Goal: Consume media (video, audio)

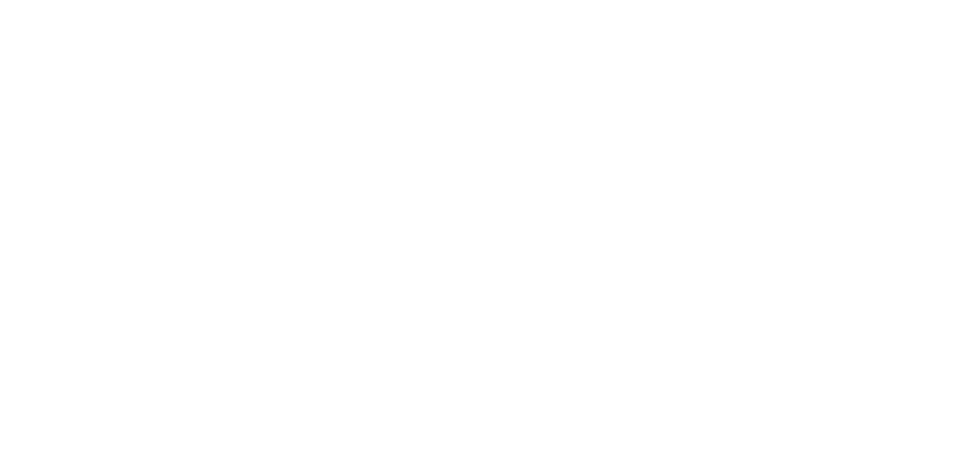
click at [0, 0] on html at bounding box center [0, 0] width 0 height 0
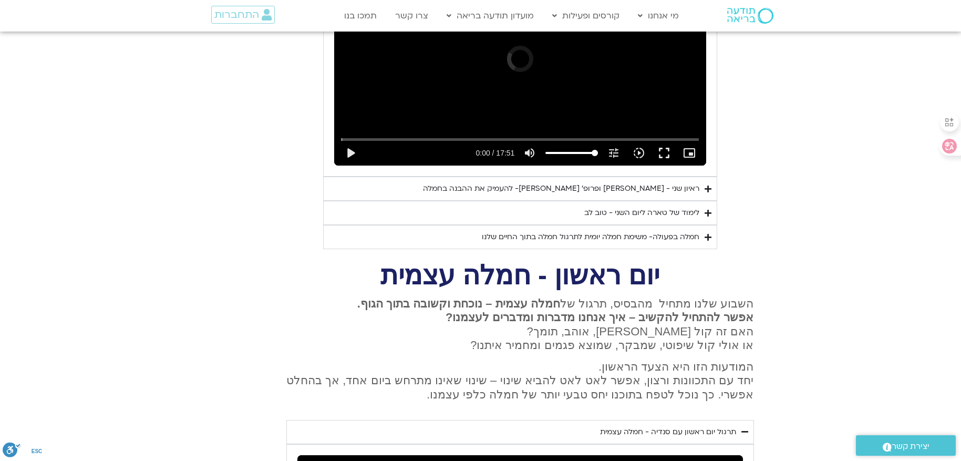
scroll to position [566, 0]
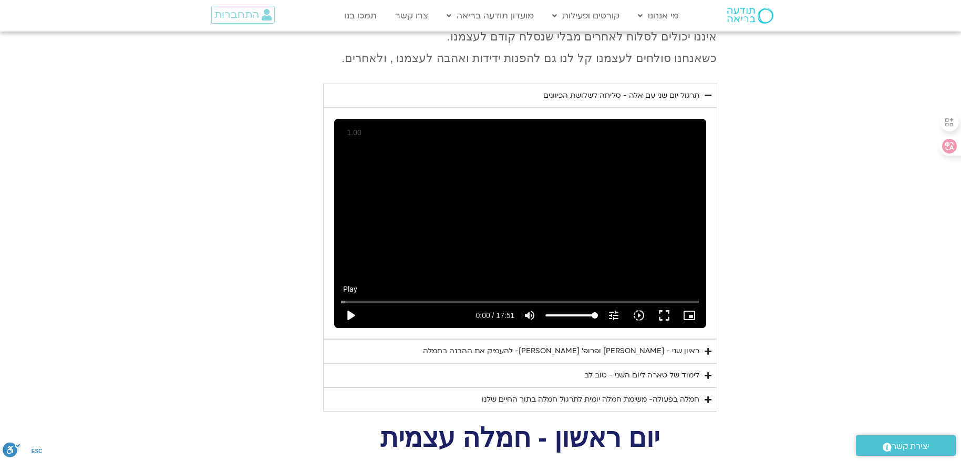
click at [349, 303] on button "play_arrow" at bounding box center [350, 315] width 25 height 25
type input "4.429682"
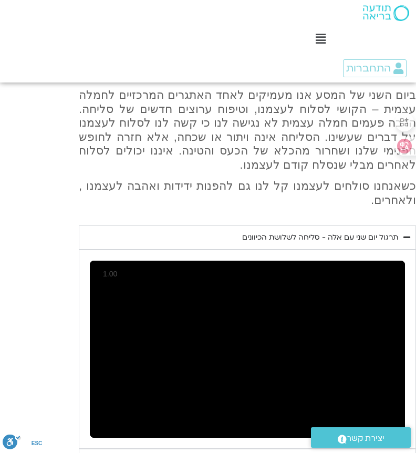
scroll to position [619, 0]
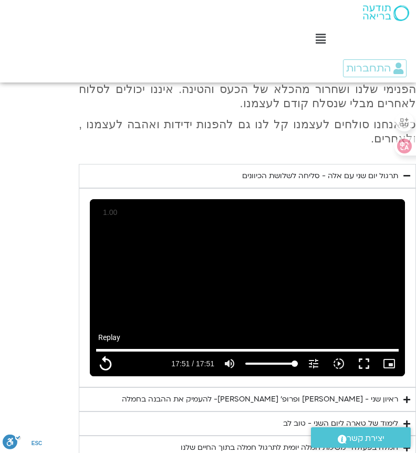
click at [110, 351] on button "replay" at bounding box center [105, 363] width 25 height 25
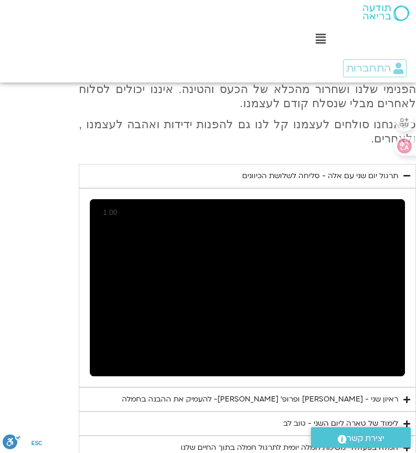
click at [110, 351] on button "pause" at bounding box center [105, 363] width 25 height 25
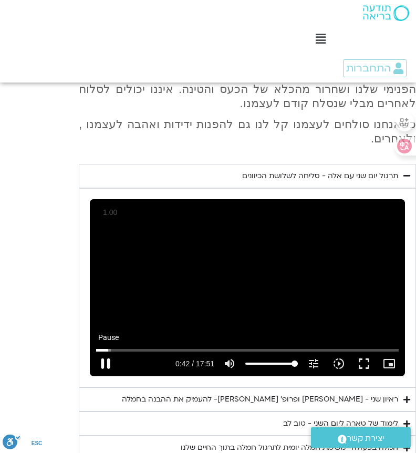
click at [113, 351] on button "pause" at bounding box center [105, 363] width 25 height 25
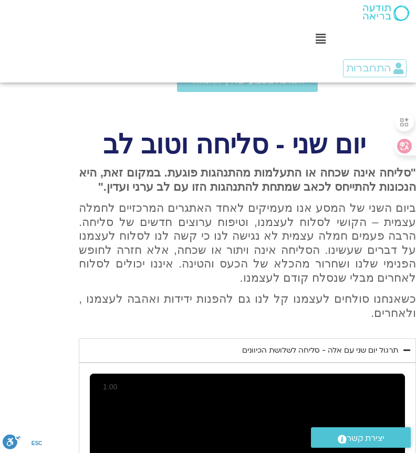
scroll to position [578, 0]
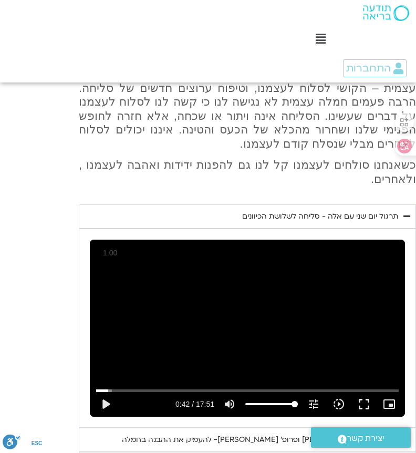
click at [318, 268] on div "Skip Ad 5:42 play_arrow 0:42 / 17:51 volume_up Mute tune Resolution Auto 720p s…" at bounding box center [247, 329] width 315 height 178
click at [259, 283] on div "Skip Ad 5:42 pause 0:43 / 17:51 volume_up Mute tune Resolution Auto 720p slow_m…" at bounding box center [247, 329] width 315 height 178
click at [311, 278] on div "Skip Ad 5:42 play_arrow 0:43 / 17:51 volume_up Mute tune Resolution Auto 720p s…" at bounding box center [247, 329] width 315 height 178
click at [311, 278] on div "Skip Ad 5:42 pause 0:43 / 17:51 volume_up Mute tune Resolution Auto 720p slow_m…" at bounding box center [247, 329] width 315 height 178
type input "44.120784"
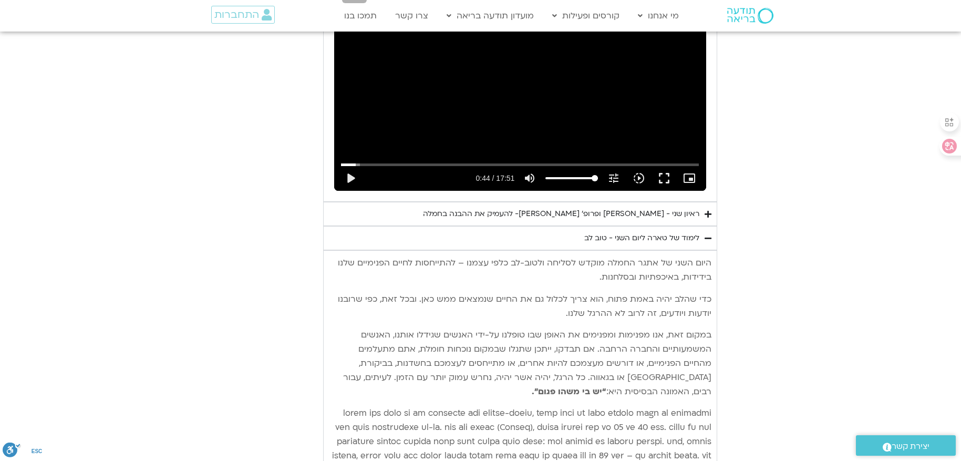
scroll to position [841, 0]
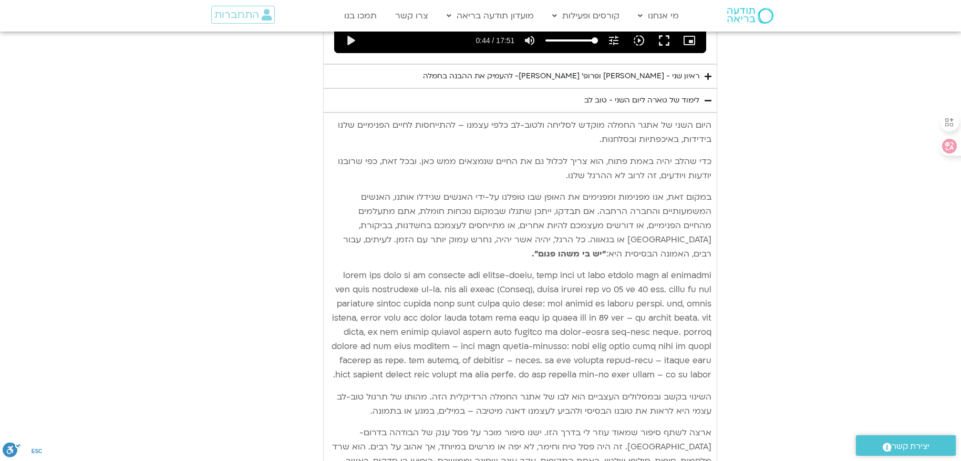
click at [827, 88] on section "יום שני - סליחה וטוב לב "סליחה אינה שכחה או התעלמות מהתנהגות פוגעת. במקום זאת, …" at bounding box center [480, 141] width 961 height 1017
